Goal: Task Accomplishment & Management: Use online tool/utility

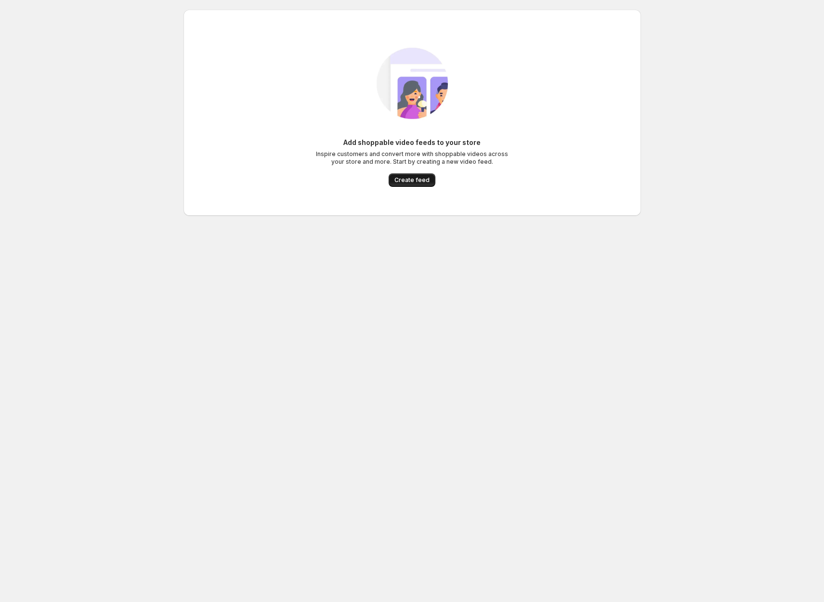
click at [424, 177] on span "Create feed" at bounding box center [411, 180] width 35 height 8
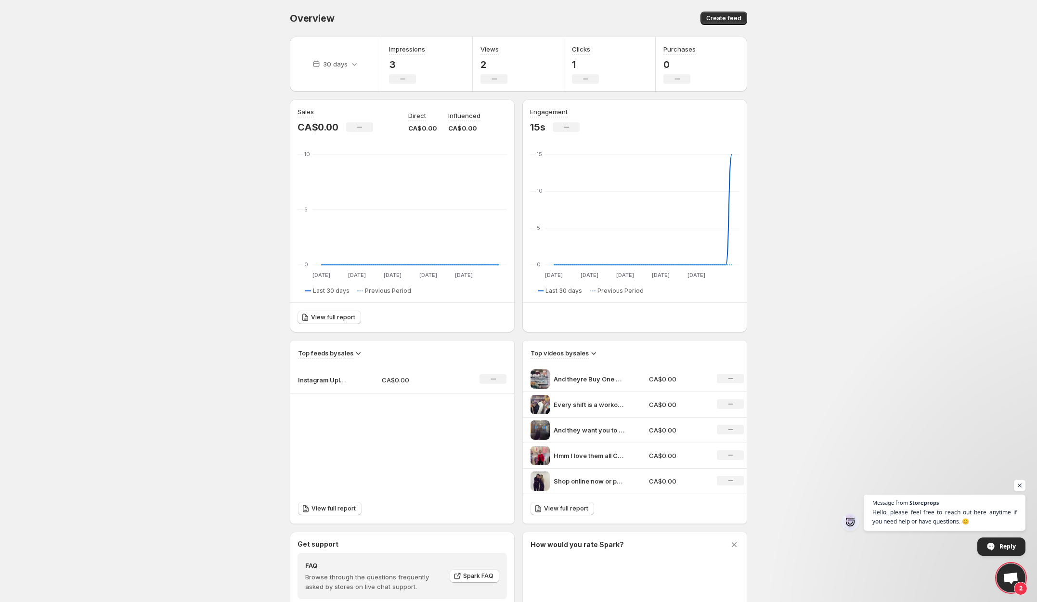
click at [230, 104] on body "Home Feeds Videos Subscription Settings Overview. This page is ready Overview C…" at bounding box center [518, 301] width 1037 height 602
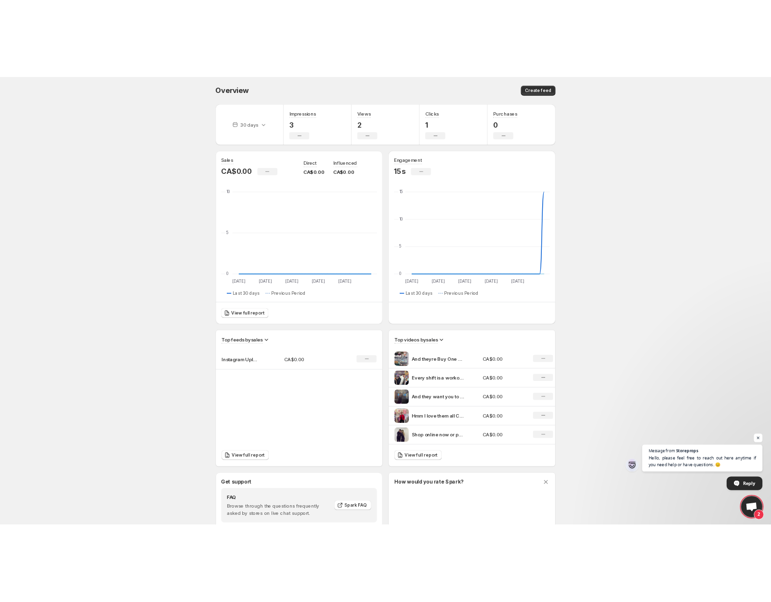
scroll to position [3, 0]
